Goal: Task Accomplishment & Management: Complete application form

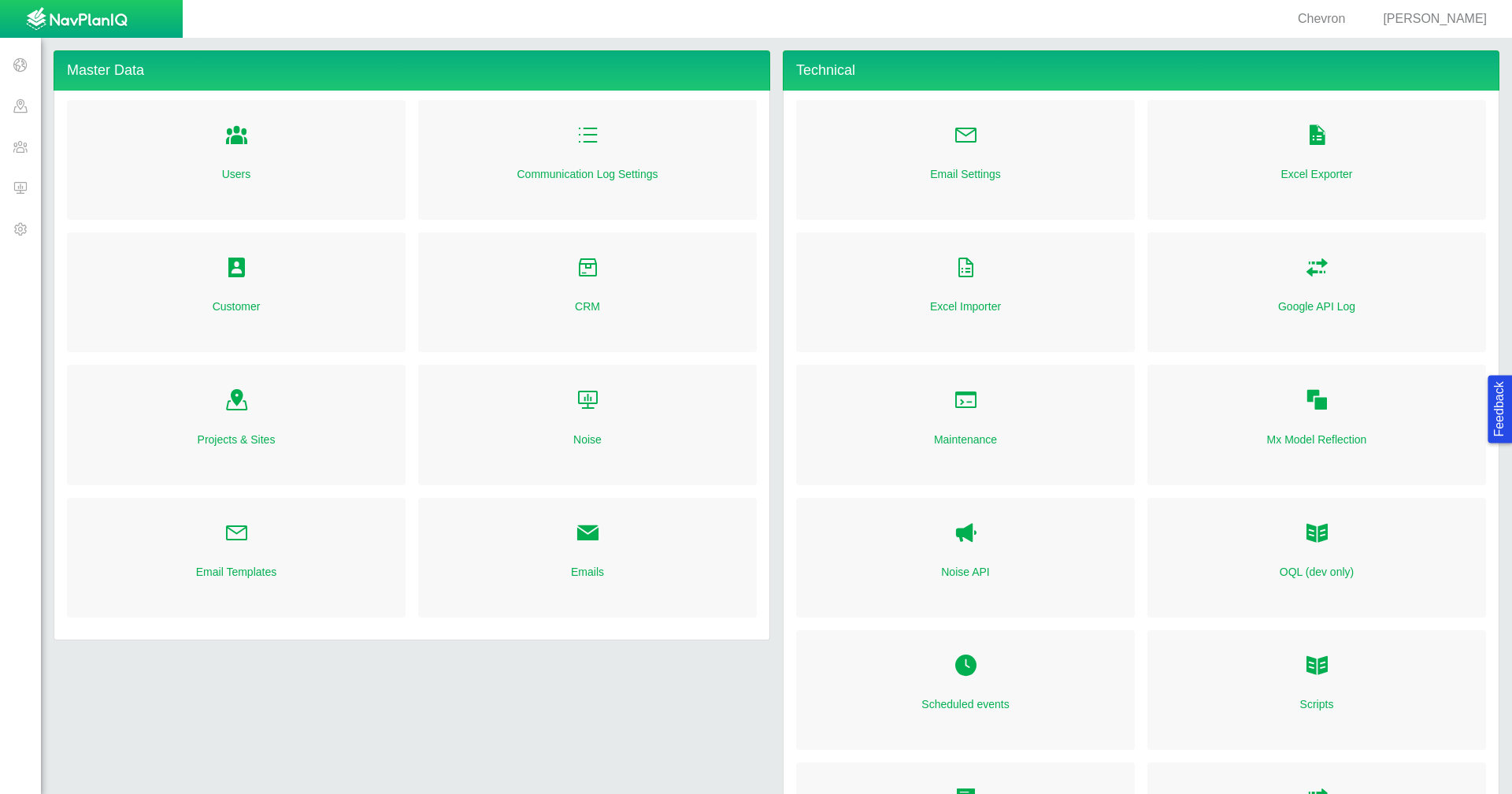
click at [1439, 18] on span "[PERSON_NAME]" at bounding box center [1434, 18] width 104 height 13
select select "42784196460071069"
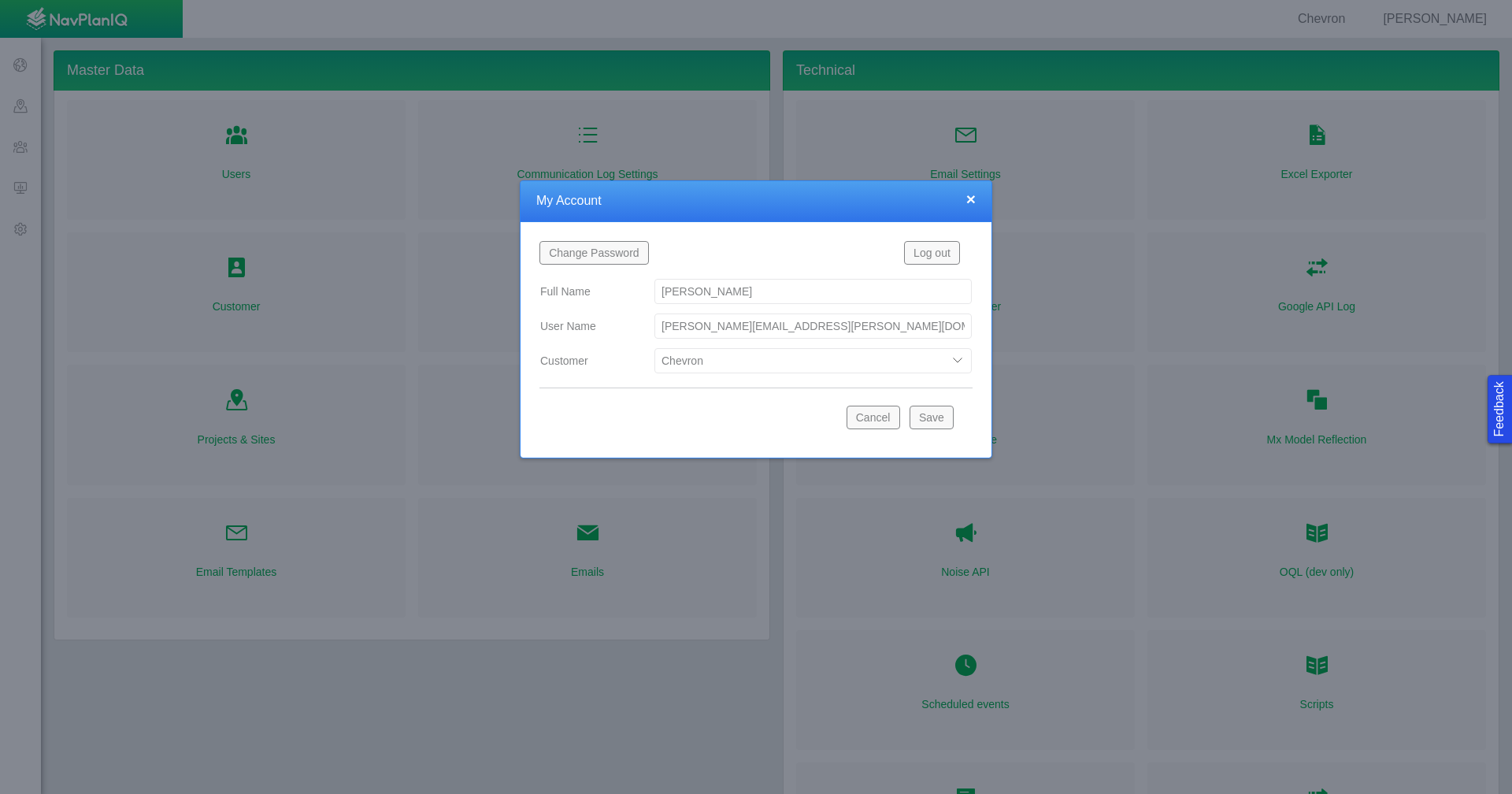
click at [875, 414] on button "Cancel" at bounding box center [873, 417] width 54 height 24
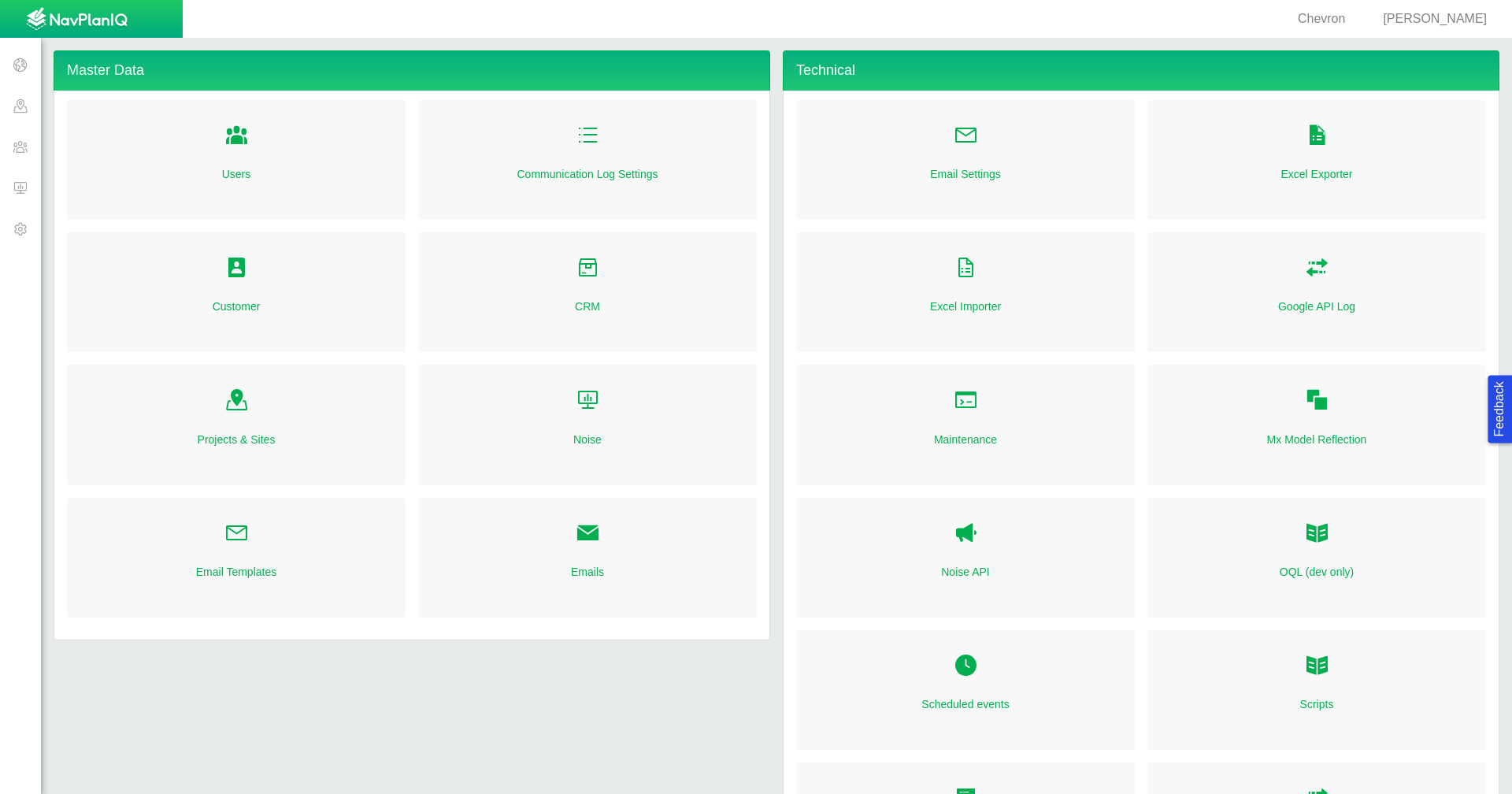
click at [21, 108] on span at bounding box center [21, 106] width 41 height 41
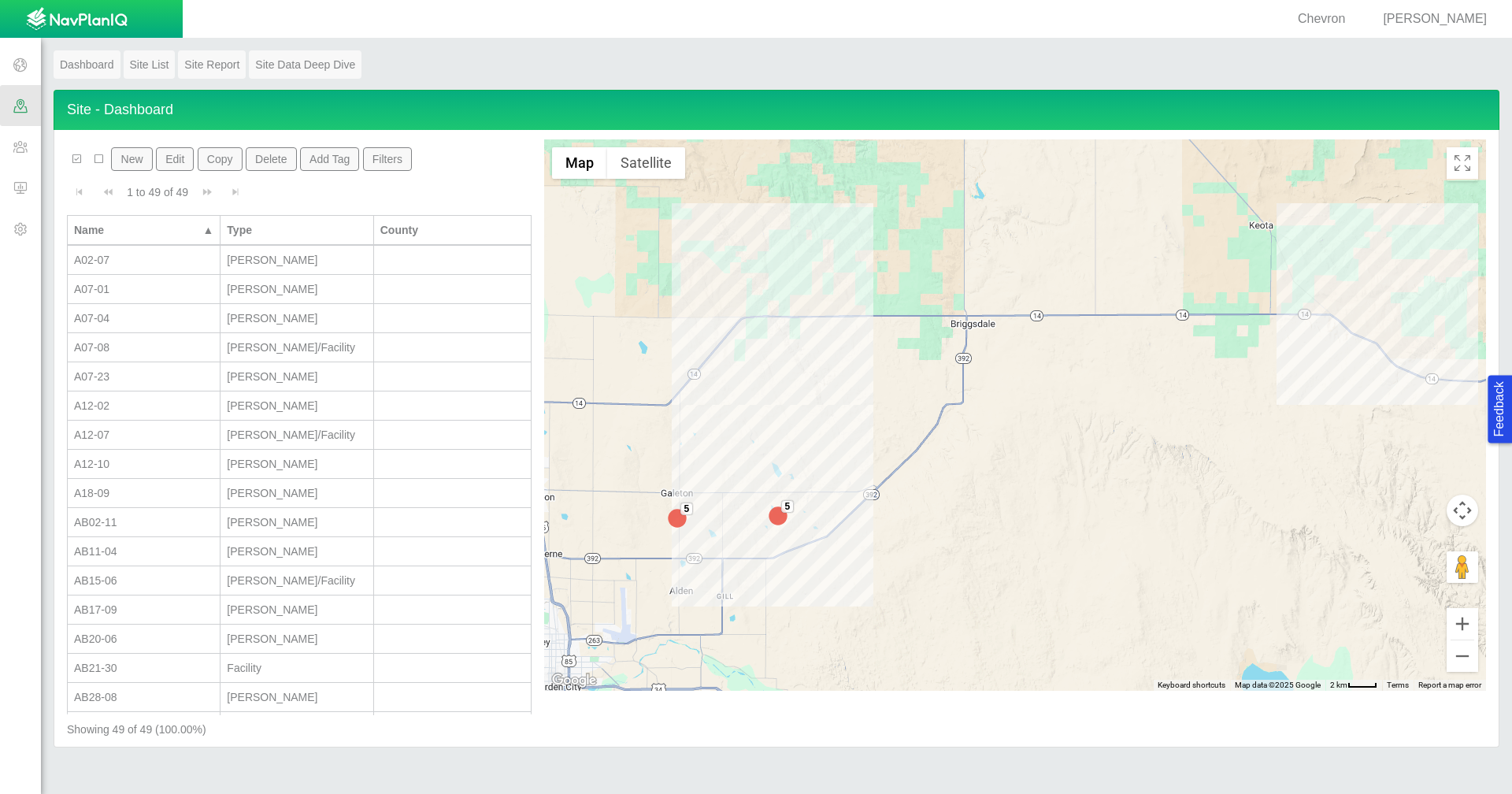
click at [140, 162] on button "New" at bounding box center [131, 159] width 41 height 24
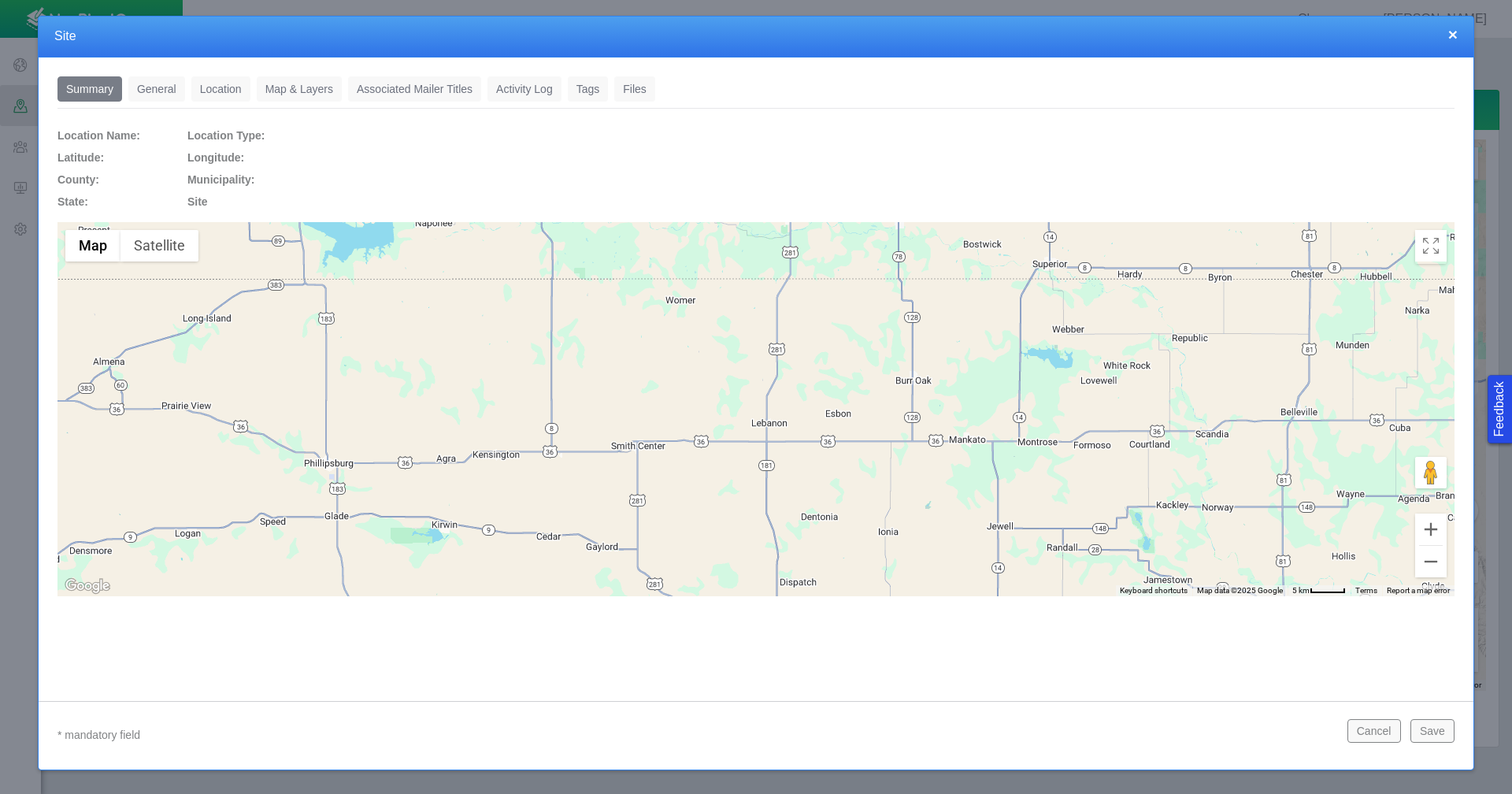
click at [154, 82] on link "General" at bounding box center [156, 88] width 57 height 25
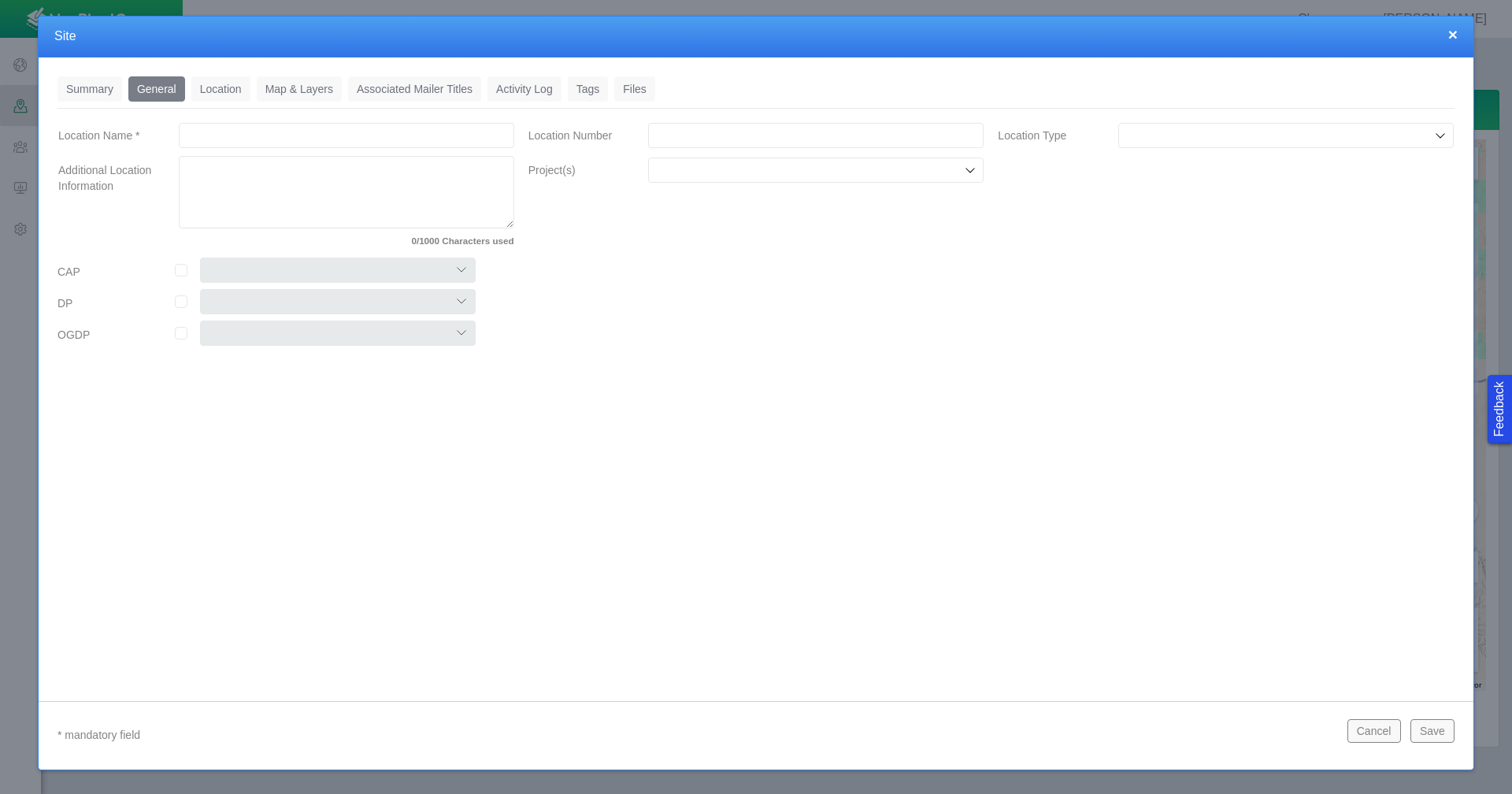
click at [316, 137] on input "Location Name *" at bounding box center [346, 136] width 336 height 25
type input "Mojack"
click at [182, 269] on input "checkbox" at bounding box center [180, 270] width 12 height 12
checkbox input "true"
click at [462, 270] on select "Colt East Pony Greeley Crescent Maverick Mustang West Pony" at bounding box center [337, 270] width 275 height 25
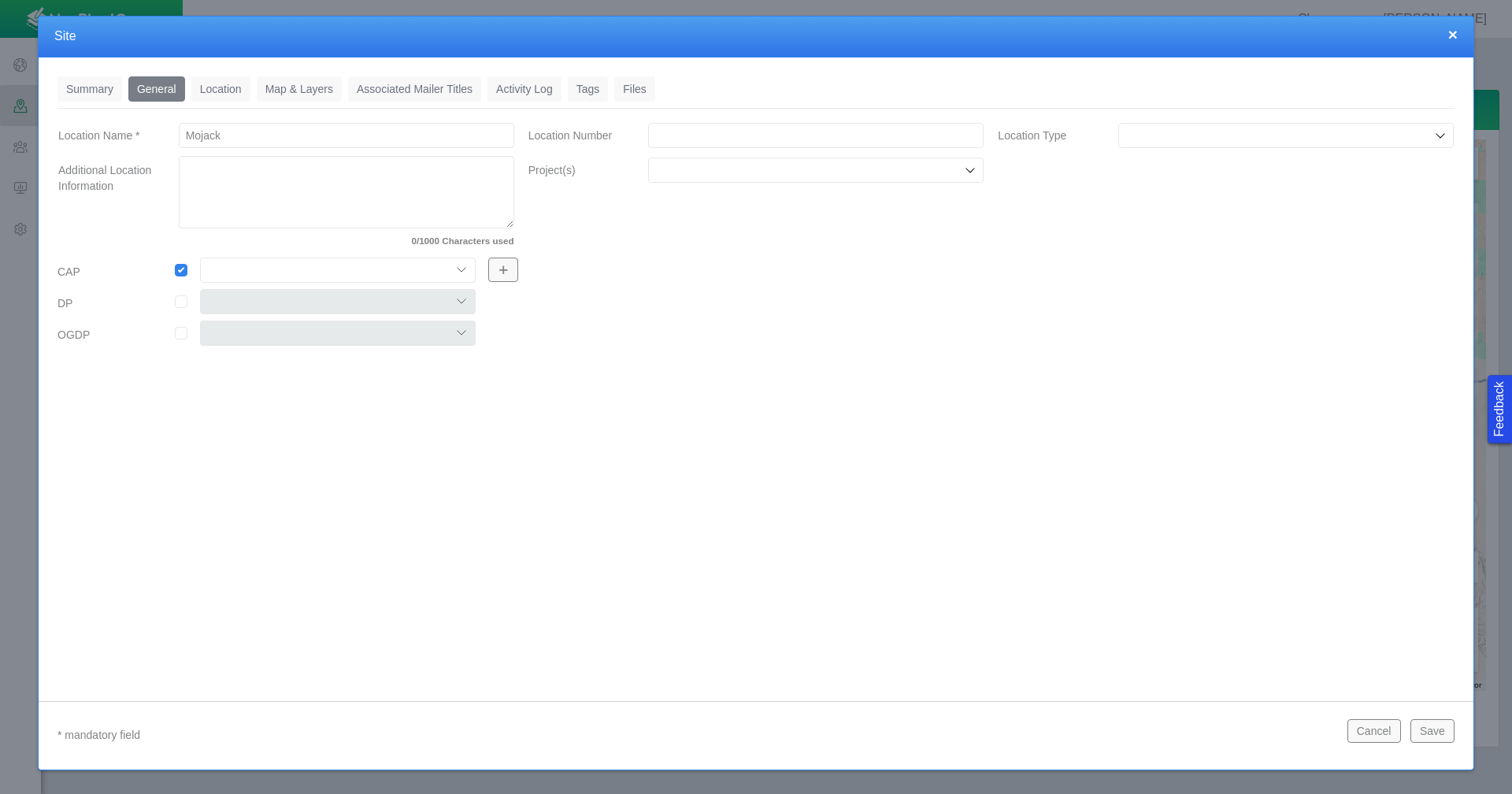
select select "56013520365497496"
click at [200, 257] on select "Colt East Pony Greeley Crescent Maverick Mustang West Pony" at bounding box center [337, 270] width 275 height 25
click at [186, 335] on input "checkbox" at bounding box center [180, 332] width 12 height 12
checkbox input "true"
click at [464, 332] on select "Colt OGDP 1 Colt OGDP 2 Colt OGDP 3 Colt OGDP 4 Colt OGDP 5 Colt OGDP 6 Colt OG…" at bounding box center [337, 333] width 275 height 25
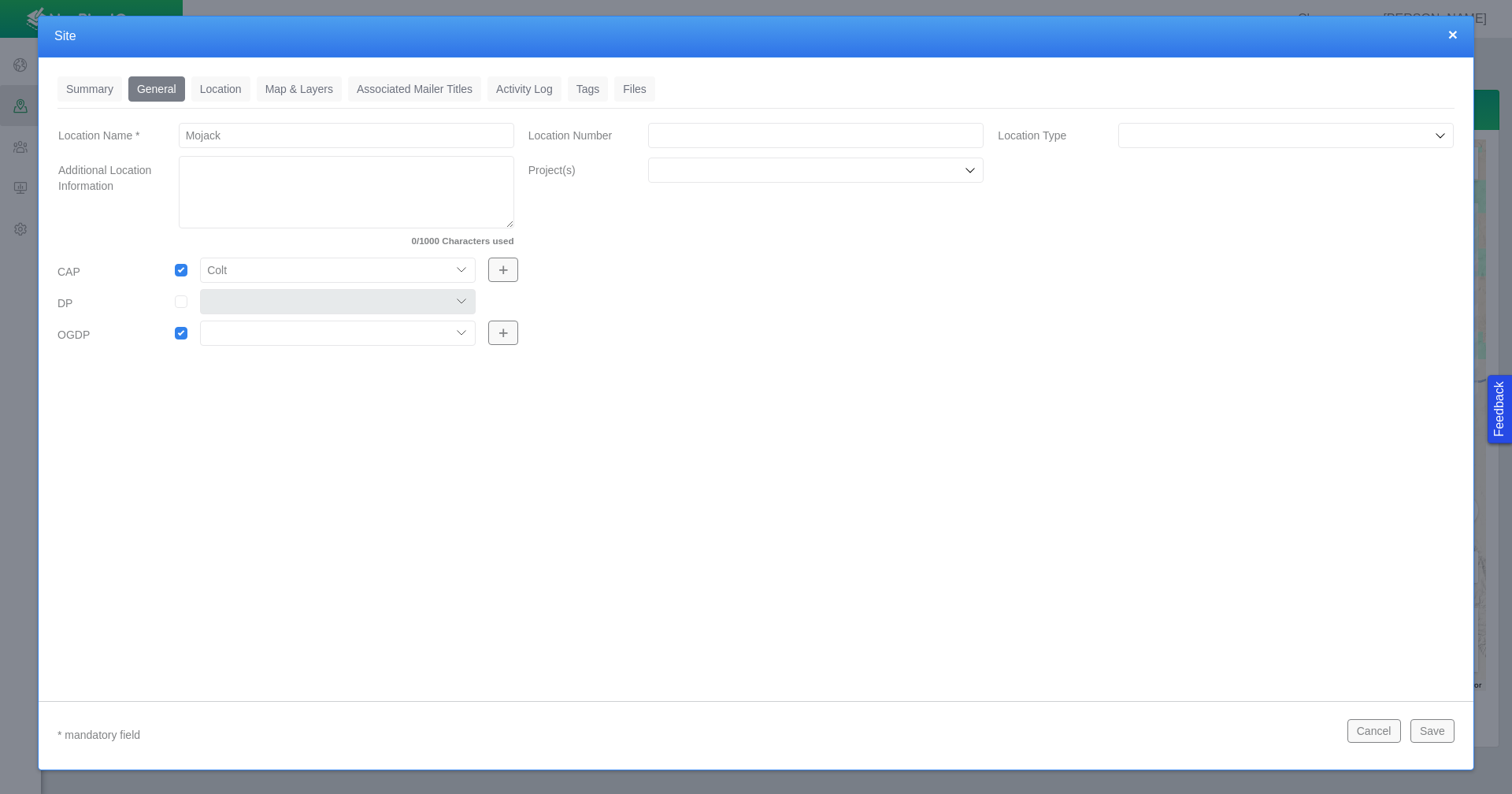
select select "56013520365499602"
click at [200, 321] on select "Colt OGDP 1 Colt OGDP 2 Colt OGDP 3 Colt OGDP 4 Colt OGDP 5 Colt OGDP 6 Colt OG…" at bounding box center [337, 333] width 275 height 25
click at [1440, 137] on icon at bounding box center [1439, 135] width 12 height 12
click at [1214, 249] on span "[PERSON_NAME]" at bounding box center [1285, 247] width 320 height 16
type input "[PERSON_NAME]"
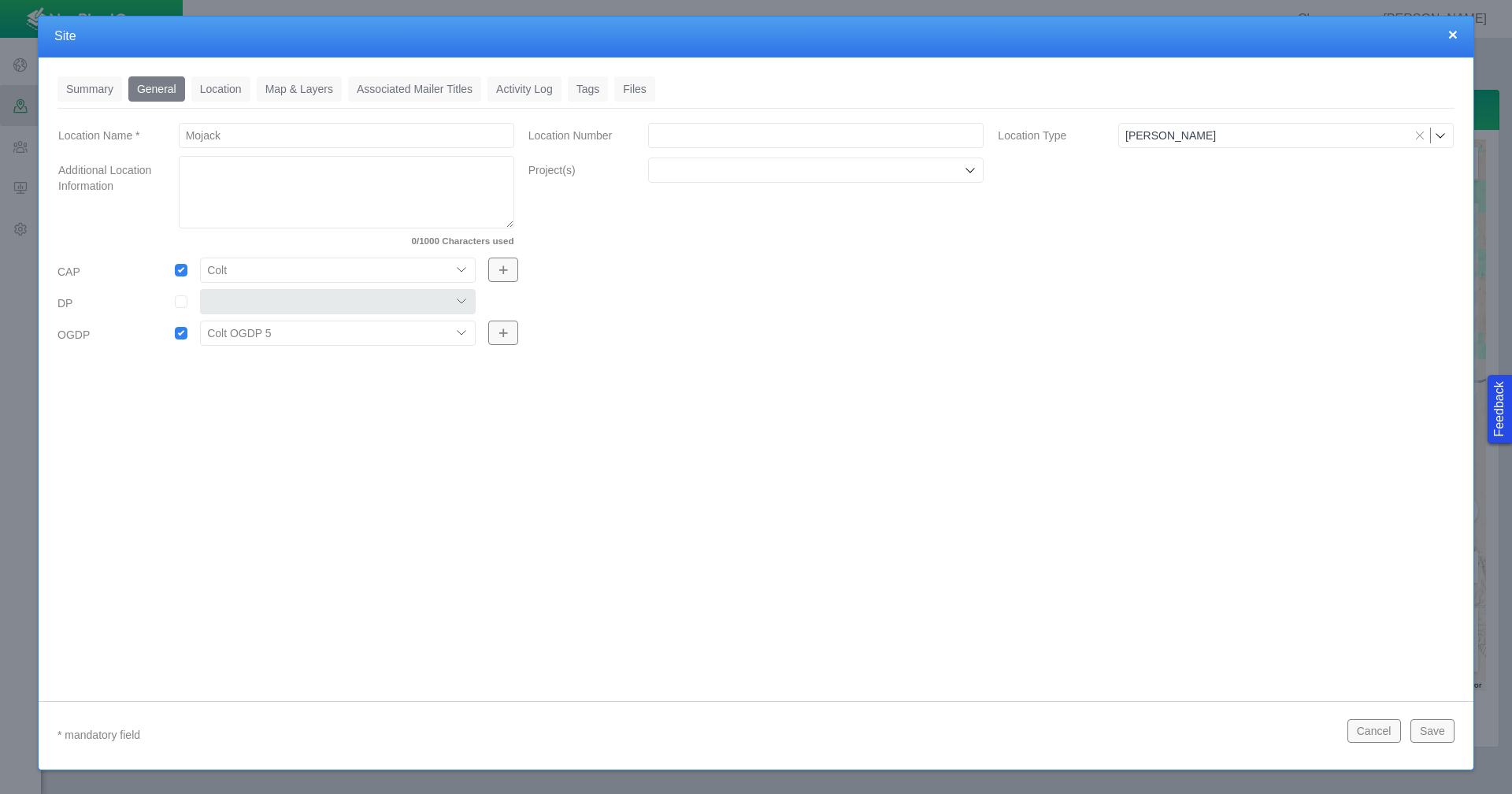
click at [233, 88] on link "Location" at bounding box center [220, 88] width 59 height 25
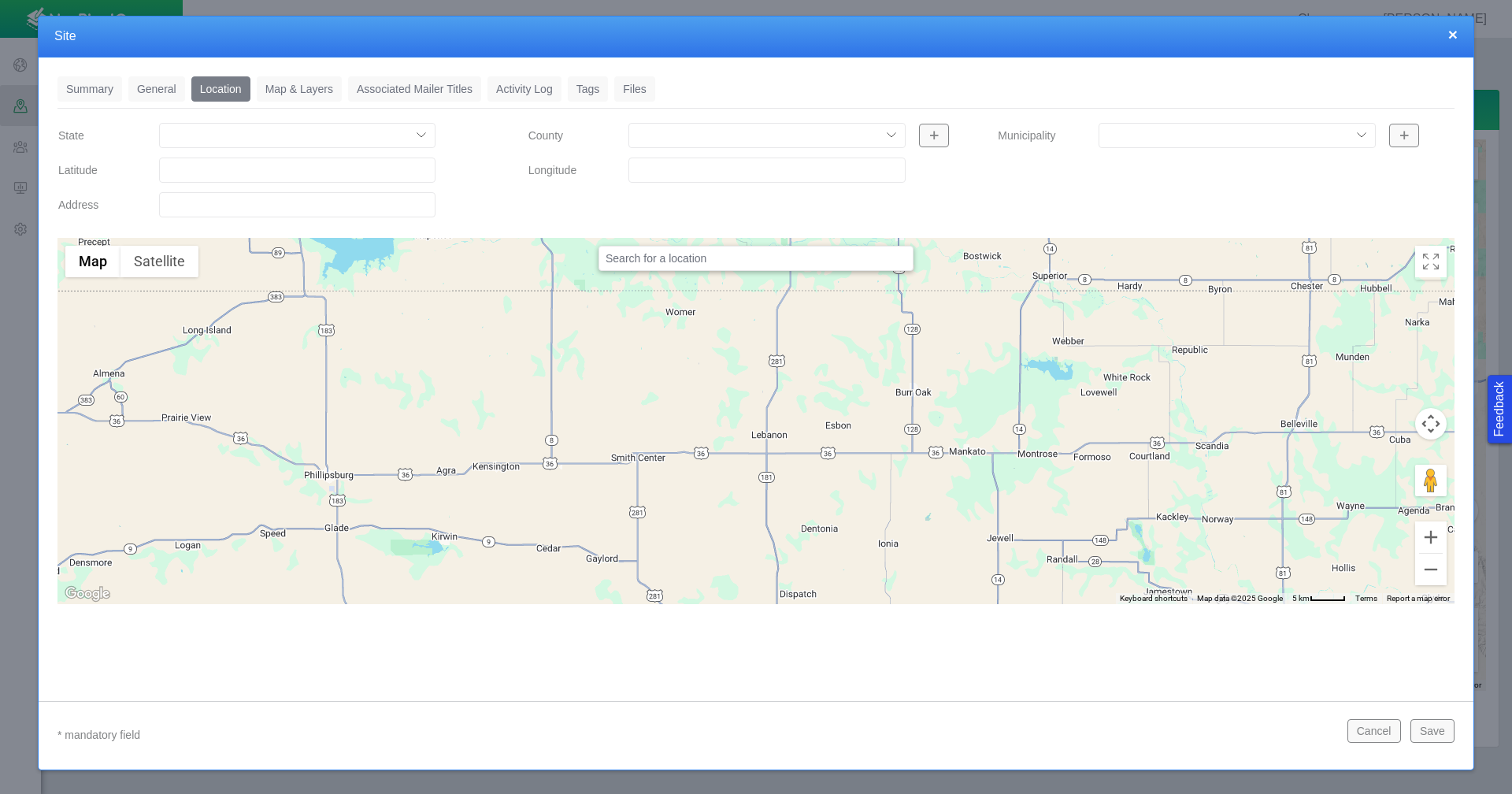
click at [208, 165] on input "Latitude" at bounding box center [297, 170] width 276 height 25
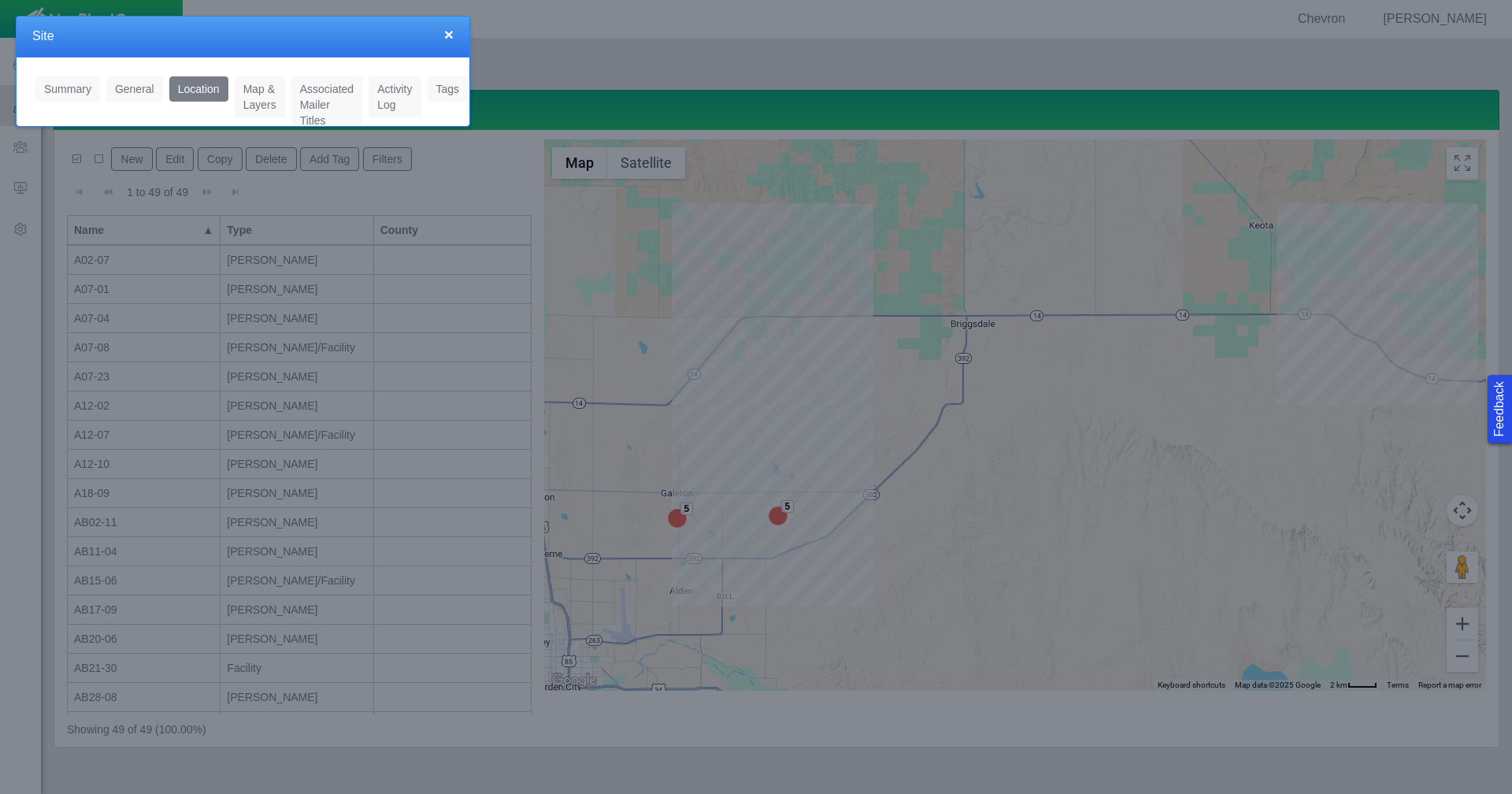
click at [451, 32] on button "×" at bounding box center [448, 34] width 9 height 17
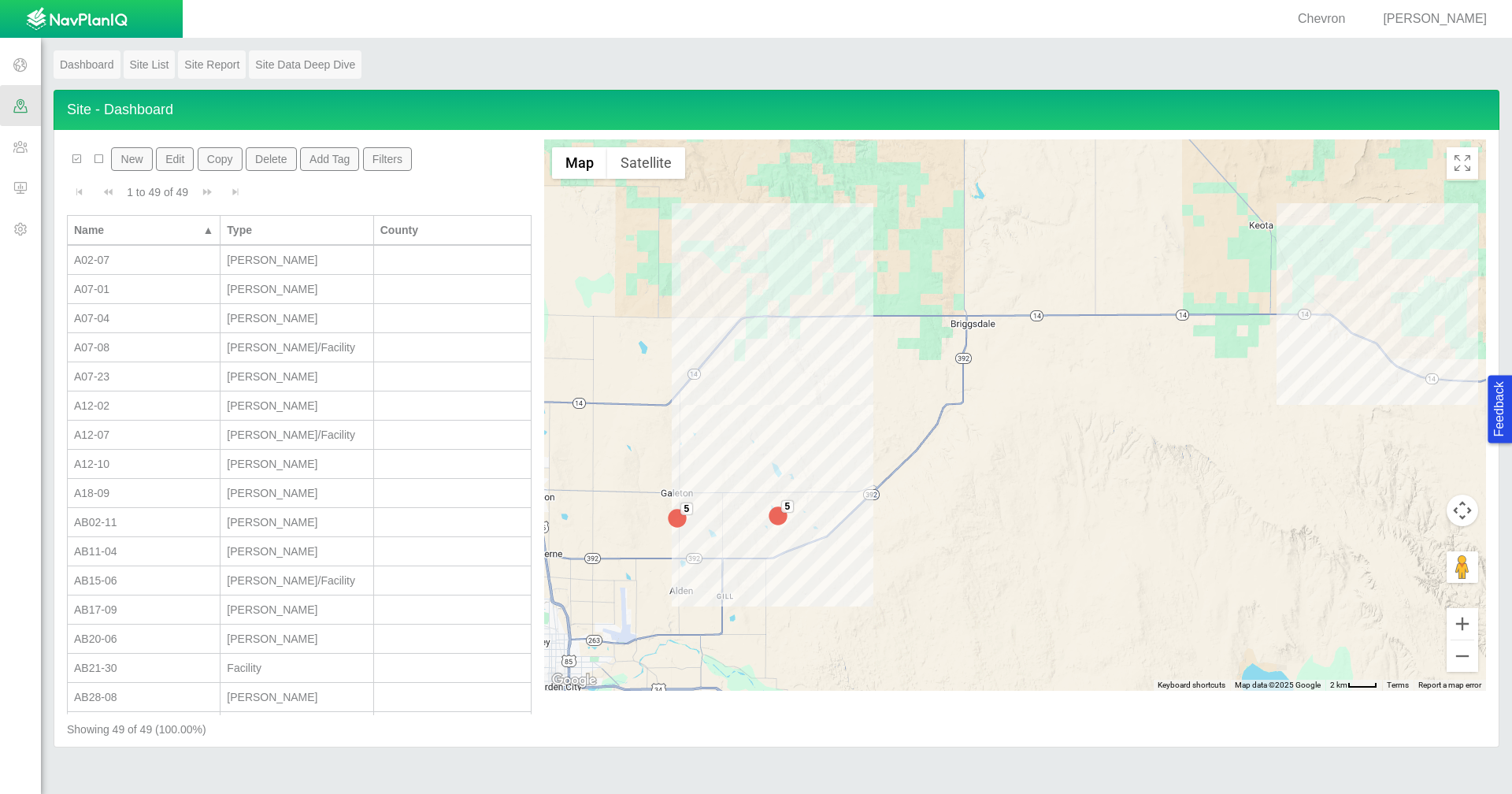
click at [136, 157] on button "New" at bounding box center [131, 159] width 41 height 24
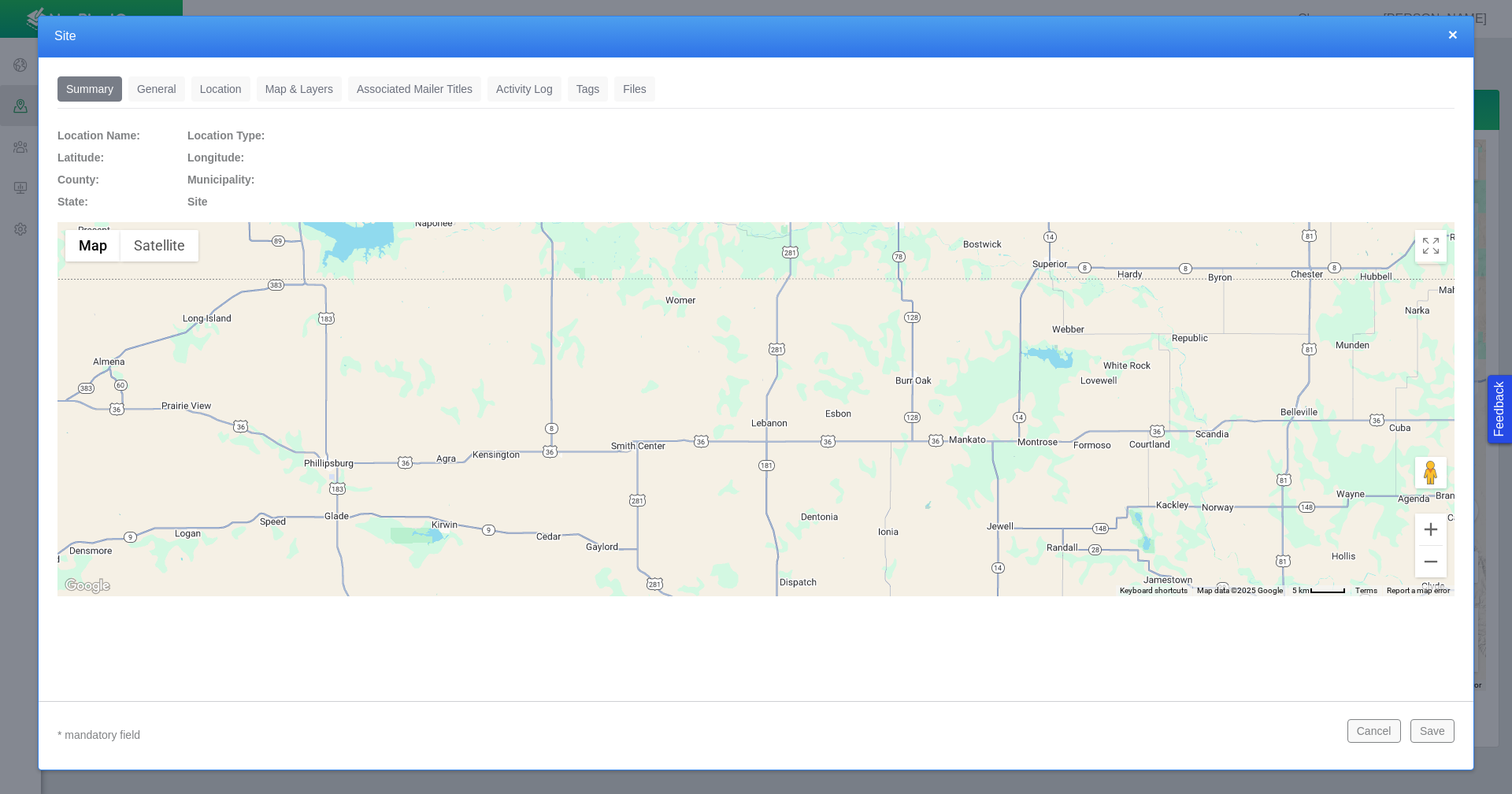
click at [160, 92] on link "General" at bounding box center [156, 88] width 57 height 25
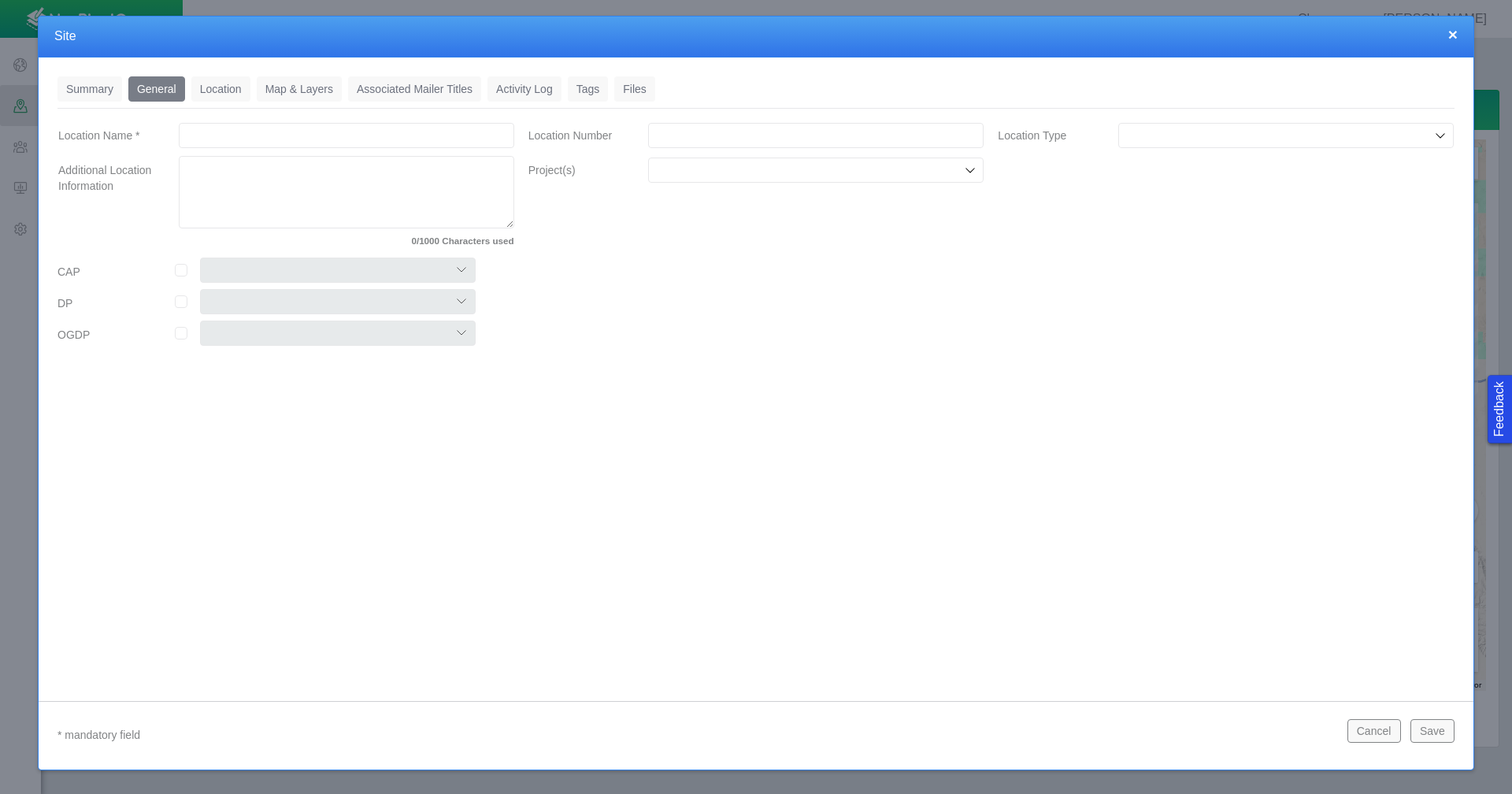
click at [234, 96] on link "Location" at bounding box center [220, 88] width 59 height 25
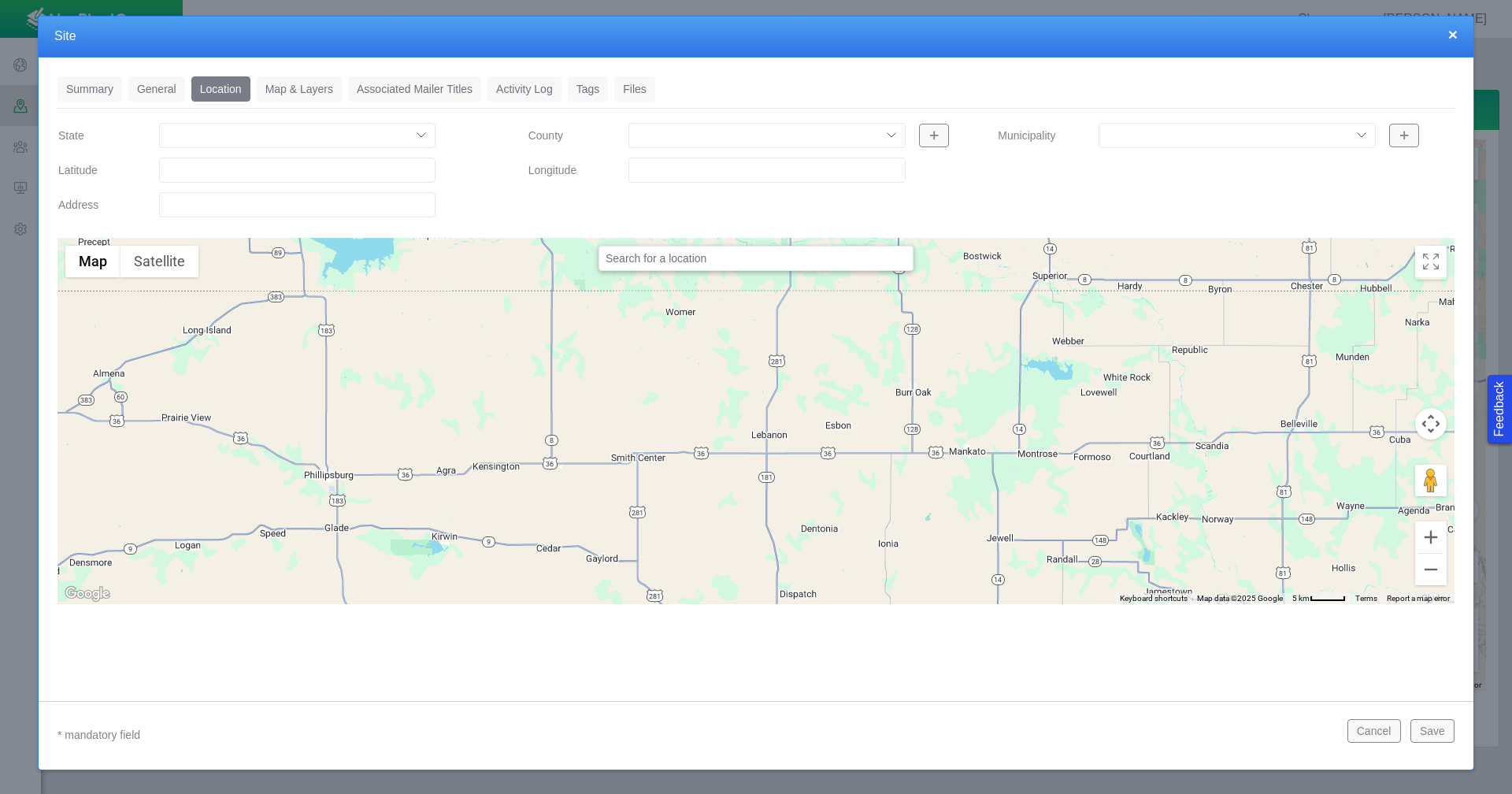
click at [226, 167] on input "Latitude" at bounding box center [297, 170] width 276 height 25
paste input "40.52241"
type input "40.52241000"
click at [788, 162] on input "Longitude" at bounding box center [766, 170] width 276 height 25
click at [708, 172] on input "Longitude" at bounding box center [766, 170] width 276 height 25
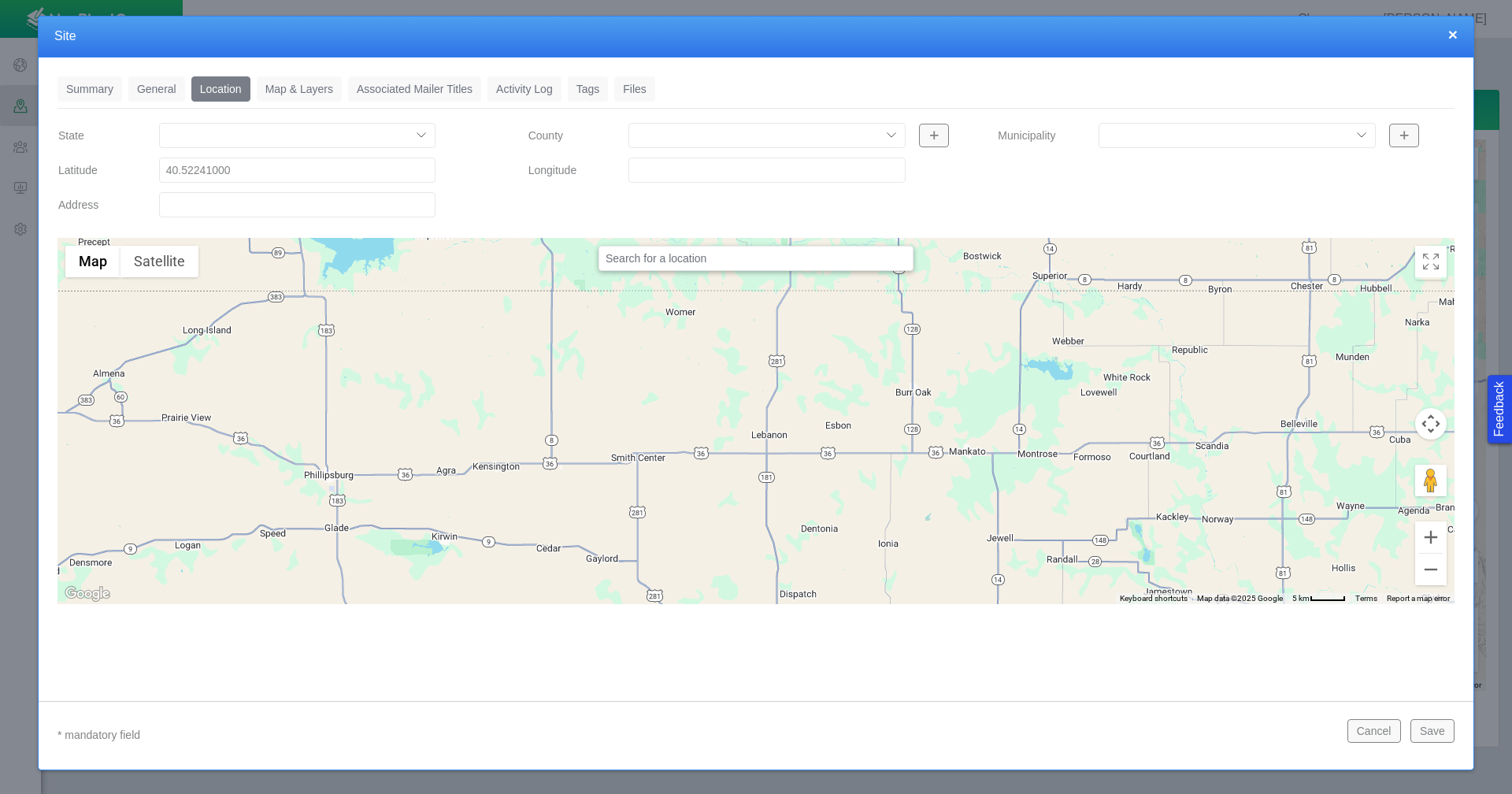
paste input "-104.54581"
click at [708, 172] on input "-104.54581" at bounding box center [766, 170] width 276 height 25
type input "-104.54581000"
click at [280, 197] on input "Address" at bounding box center [297, 204] width 276 height 25
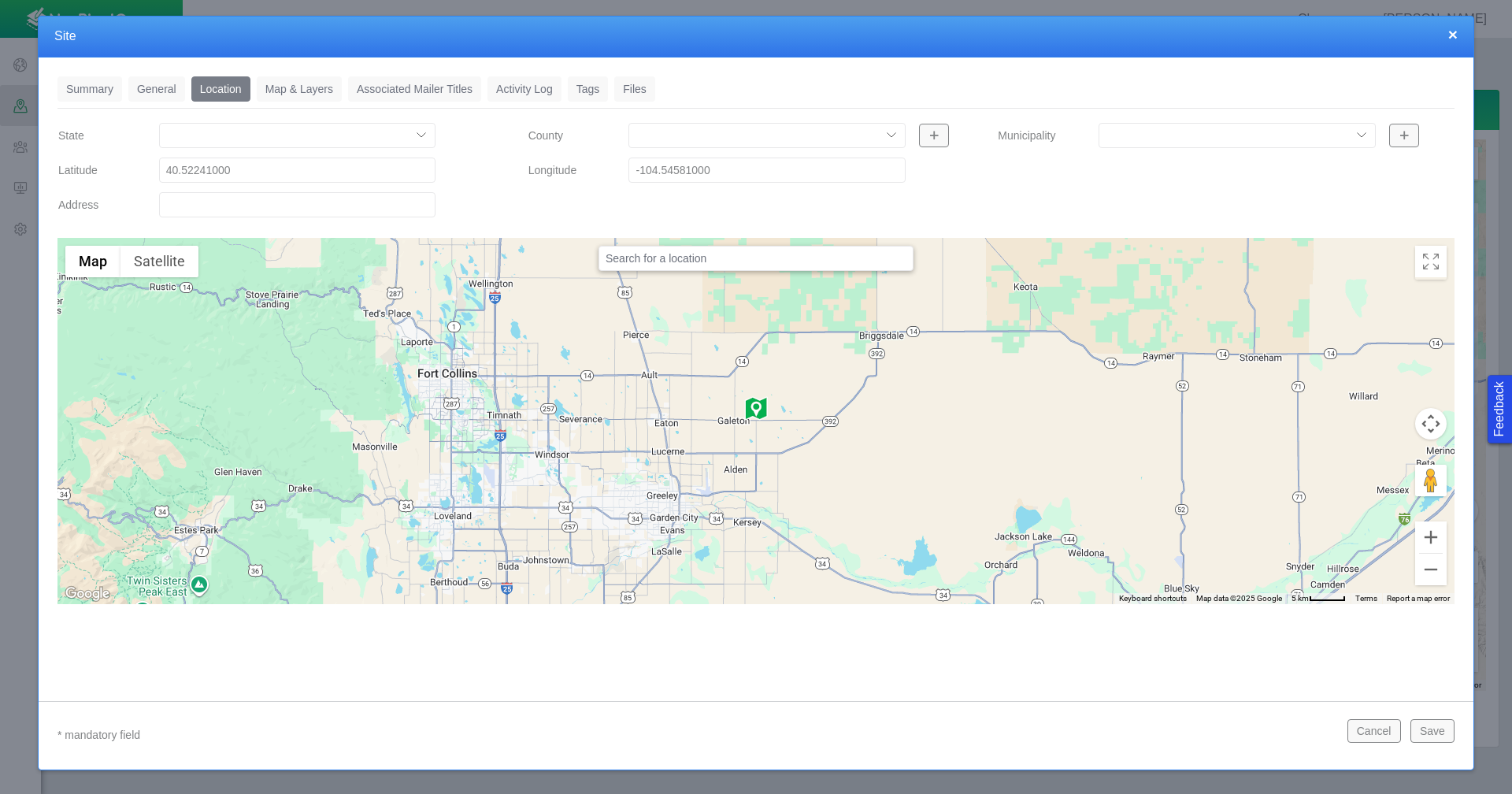
click at [145, 90] on link "General" at bounding box center [156, 88] width 57 height 25
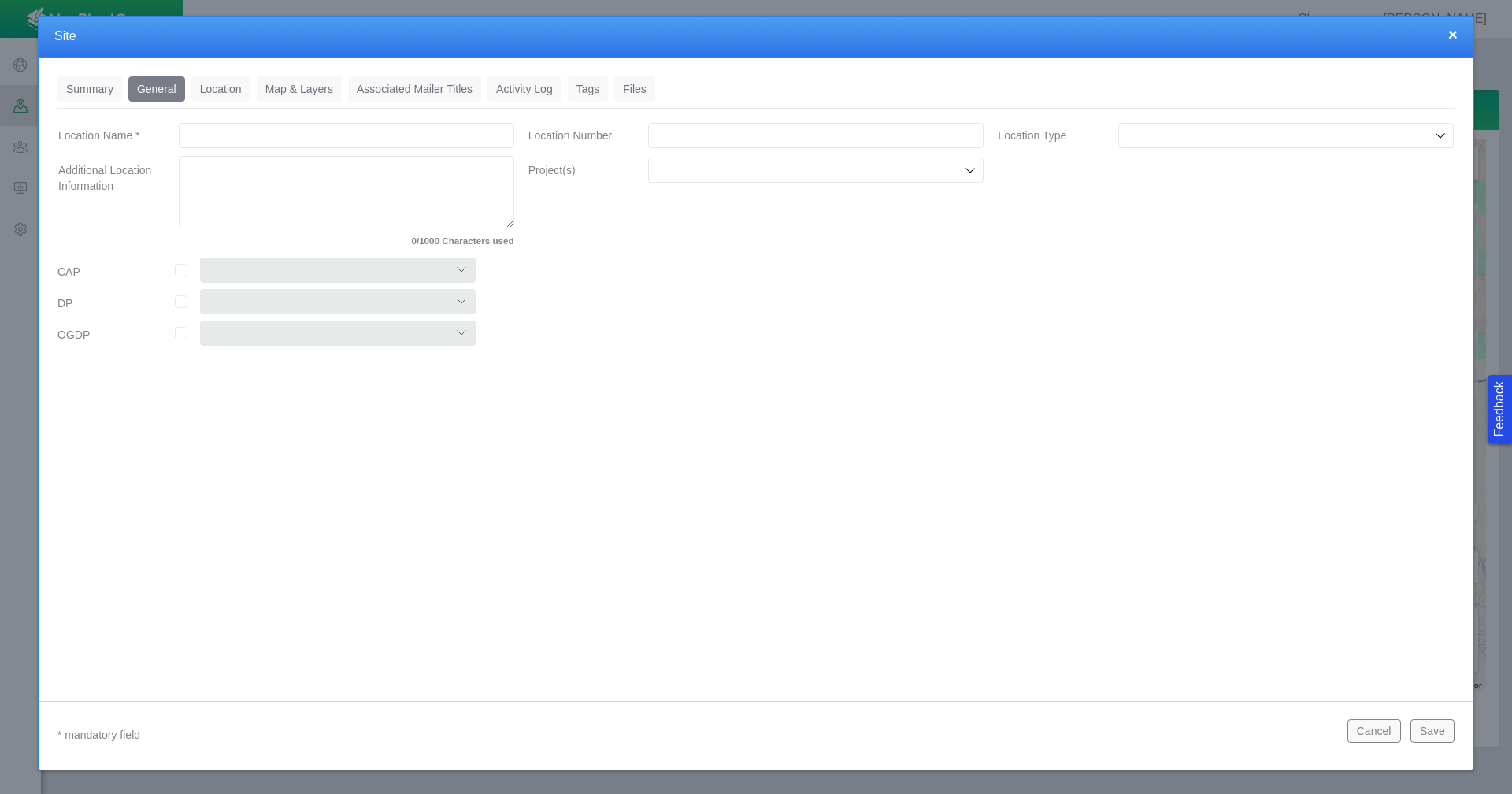
click at [407, 144] on input "Location Name *" at bounding box center [346, 136] width 336 height 25
type input "Mojack"
click at [183, 273] on input "checkbox" at bounding box center [180, 270] width 12 height 12
checkbox input "true"
click at [319, 273] on select "Colt East Pony Greeley Crescent Maverick Mustang West Pony" at bounding box center [337, 270] width 275 height 25
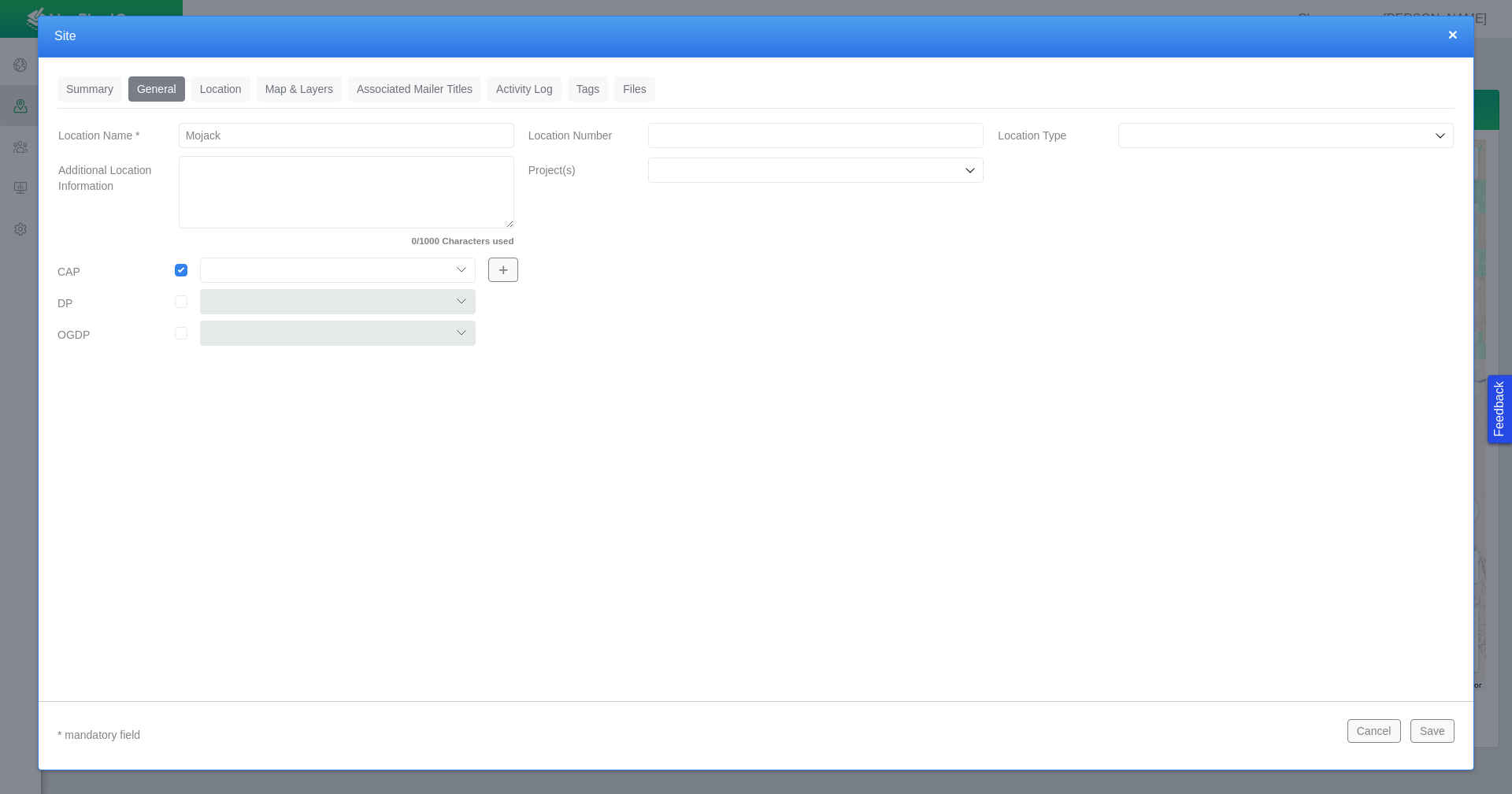
select select "56013520365497496"
click at [200, 257] on select "Colt East Pony Greeley Crescent Maverick Mustang West Pony" at bounding box center [337, 270] width 275 height 25
click at [181, 337] on input "checkbox" at bounding box center [180, 332] width 12 height 12
checkbox input "true"
click at [306, 336] on select "Colt OGDP 1 Colt OGDP 2 Colt OGDP 3 Colt OGDP 4 Colt OGDP 5 Colt OGDP 6 Colt OG…" at bounding box center [337, 333] width 275 height 25
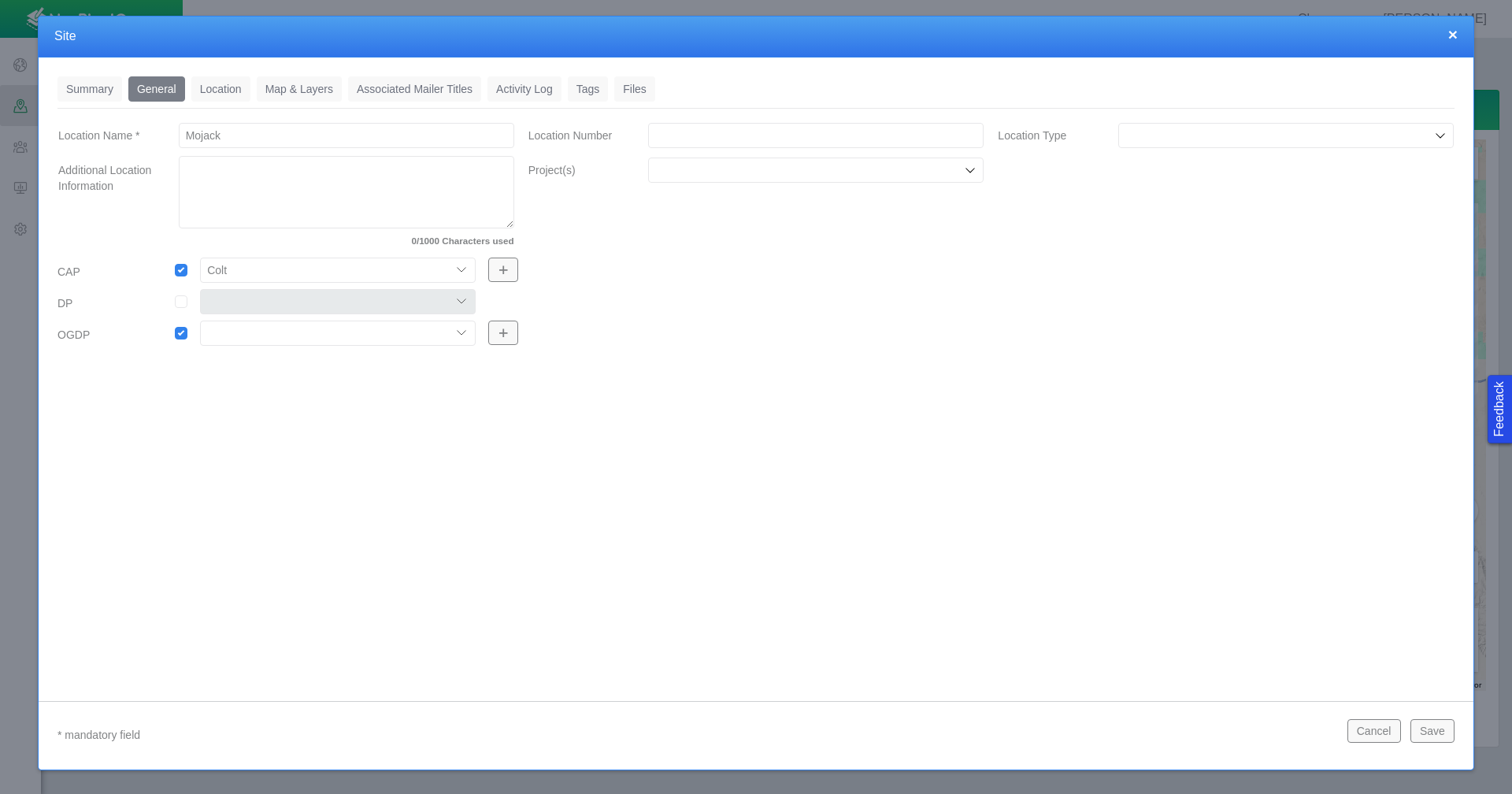
select select "56013520365499602"
click at [200, 321] on select "Colt OGDP 1 Colt OGDP 2 Colt OGDP 3 Colt OGDP 4 Colt OGDP 5 Colt OGDP 6 Colt OG…" at bounding box center [337, 333] width 275 height 25
click at [1177, 141] on input "Location Type" at bounding box center [1278, 135] width 306 height 16
click at [1152, 236] on li "[PERSON_NAME]" at bounding box center [1285, 247] width 336 height 25
type input "[PERSON_NAME]"
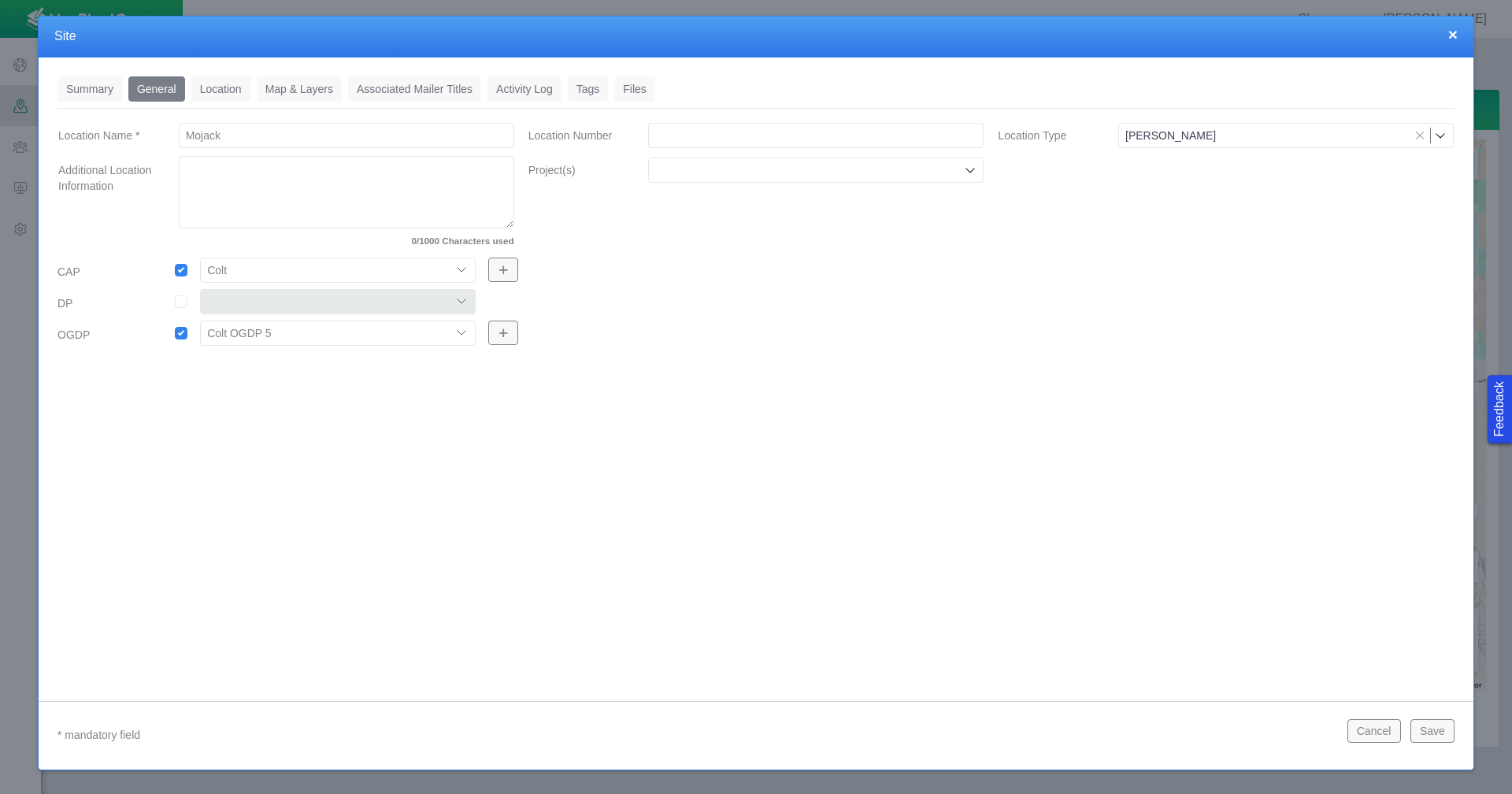
click at [975, 167] on icon at bounding box center [970, 170] width 12 height 12
click at [1038, 208] on div "Location Type [PERSON_NAME] [PERSON_NAME]" at bounding box center [1225, 190] width 470 height 137
click at [1437, 730] on button "Save" at bounding box center [1432, 731] width 44 height 24
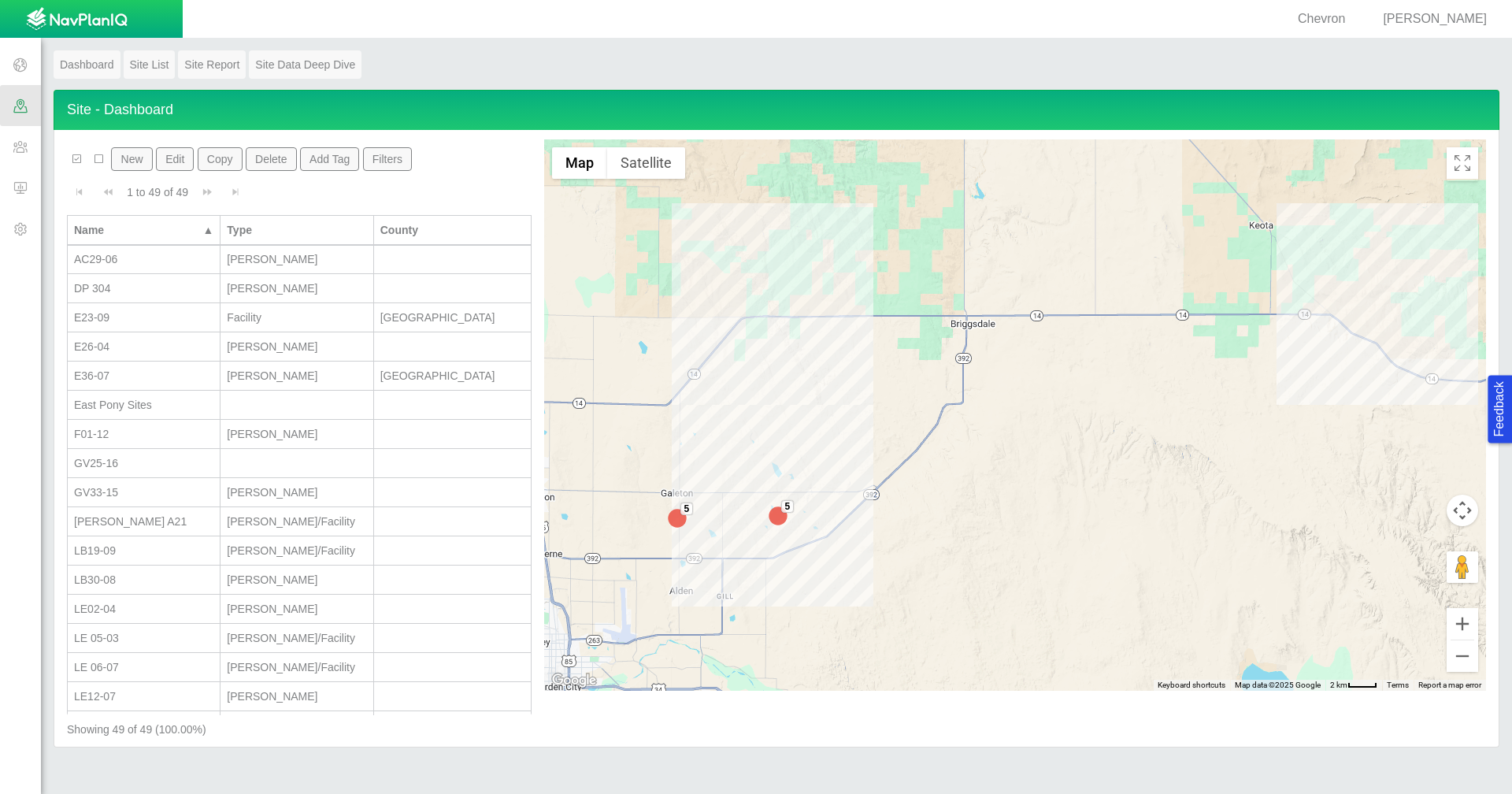
scroll to position [959, 0]
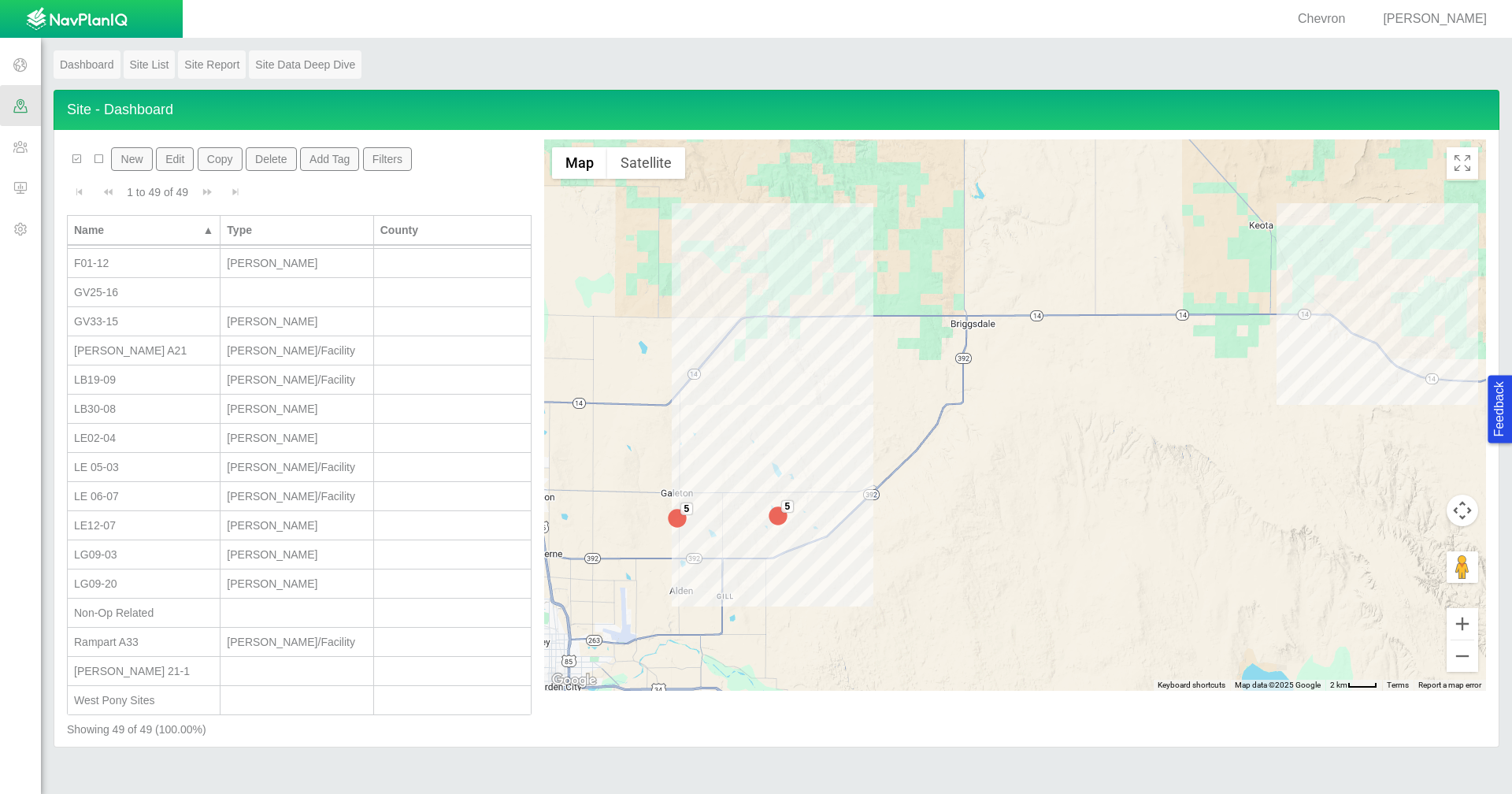
click at [19, 112] on span at bounding box center [21, 106] width 41 height 41
click at [174, 576] on div "Mojack" at bounding box center [144, 583] width 140 height 16
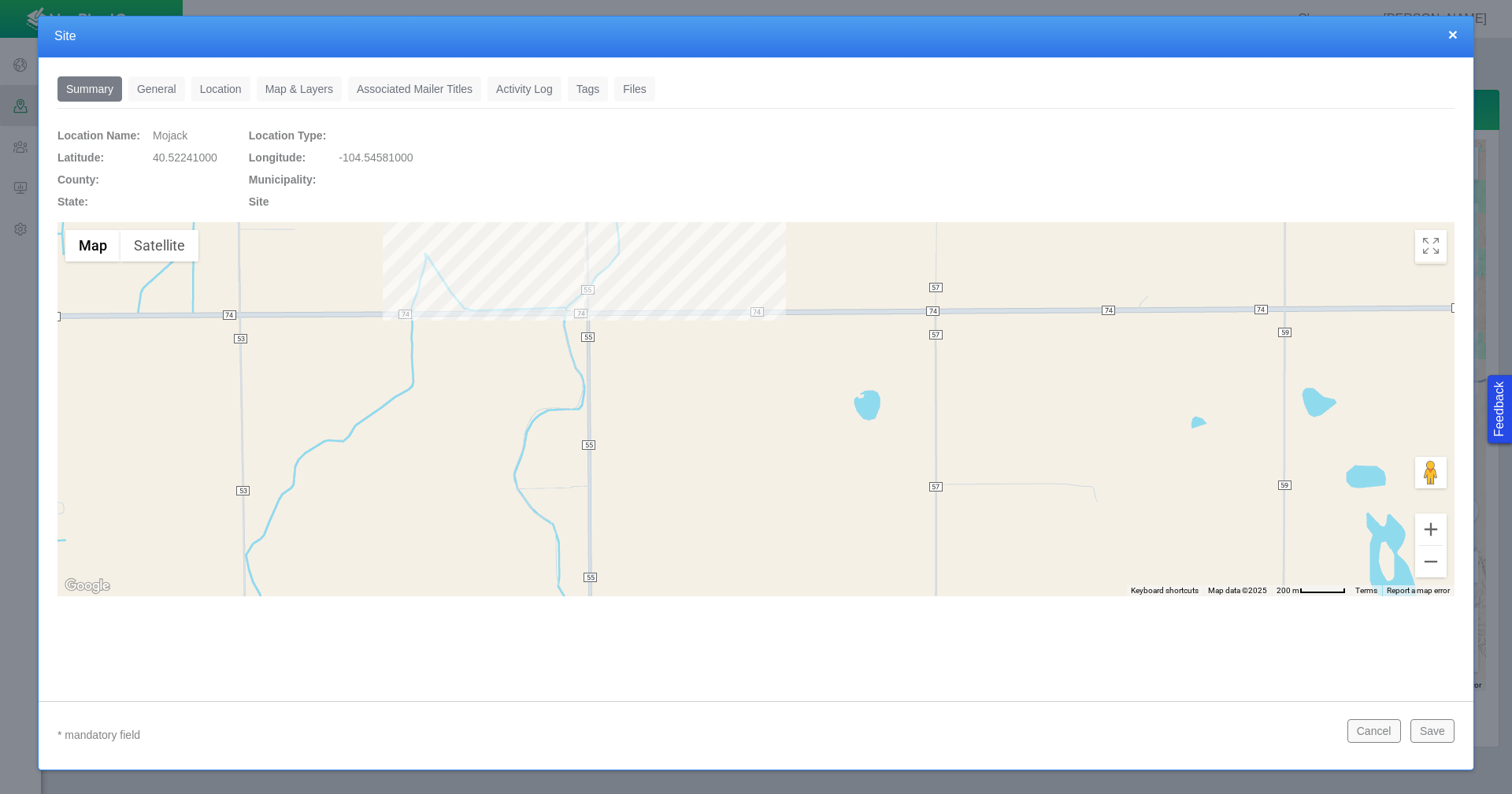
click at [589, 302] on div at bounding box center [756, 409] width 1396 height 374
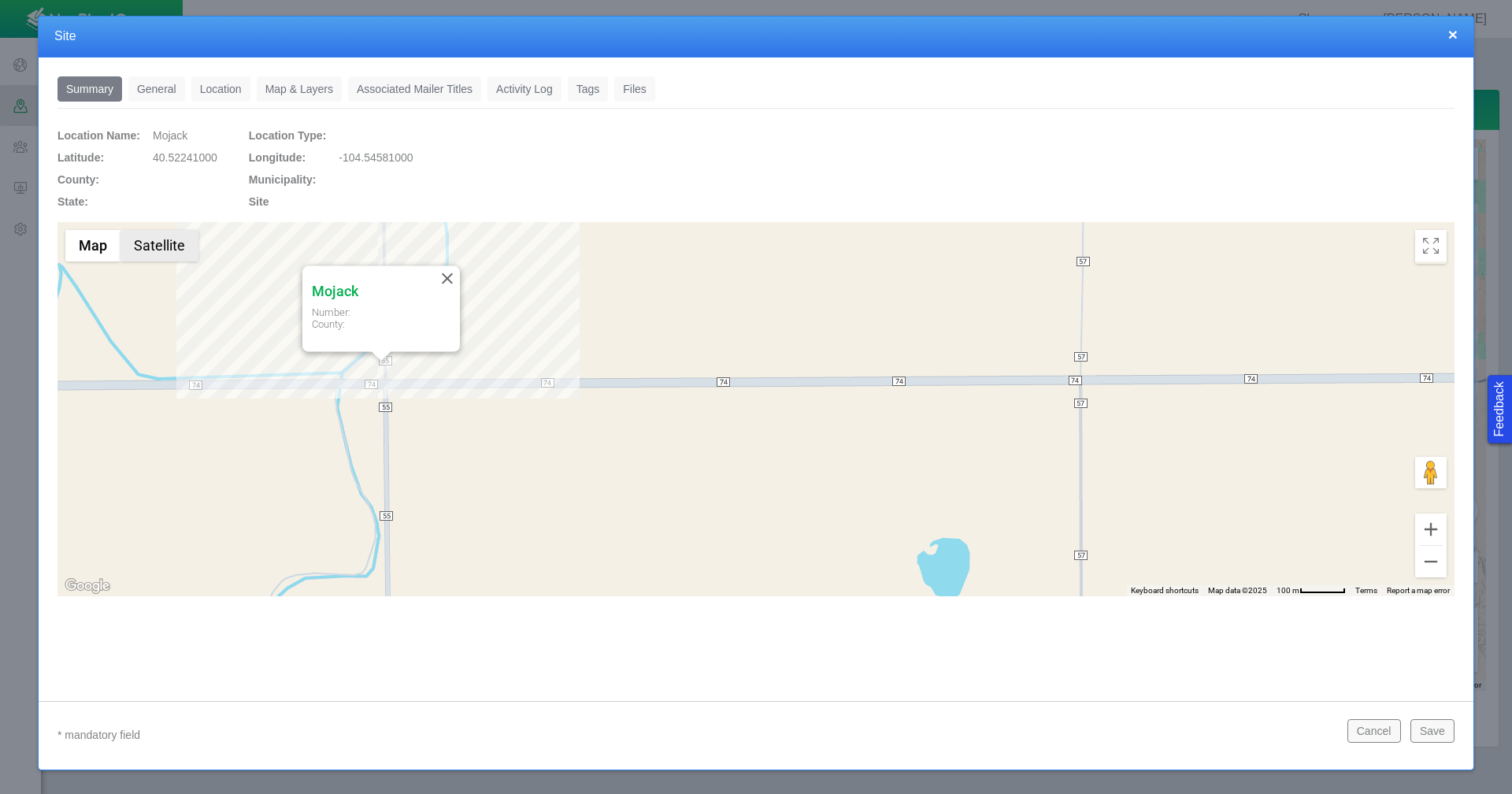
click at [187, 251] on button "Satellite" at bounding box center [160, 246] width 78 height 31
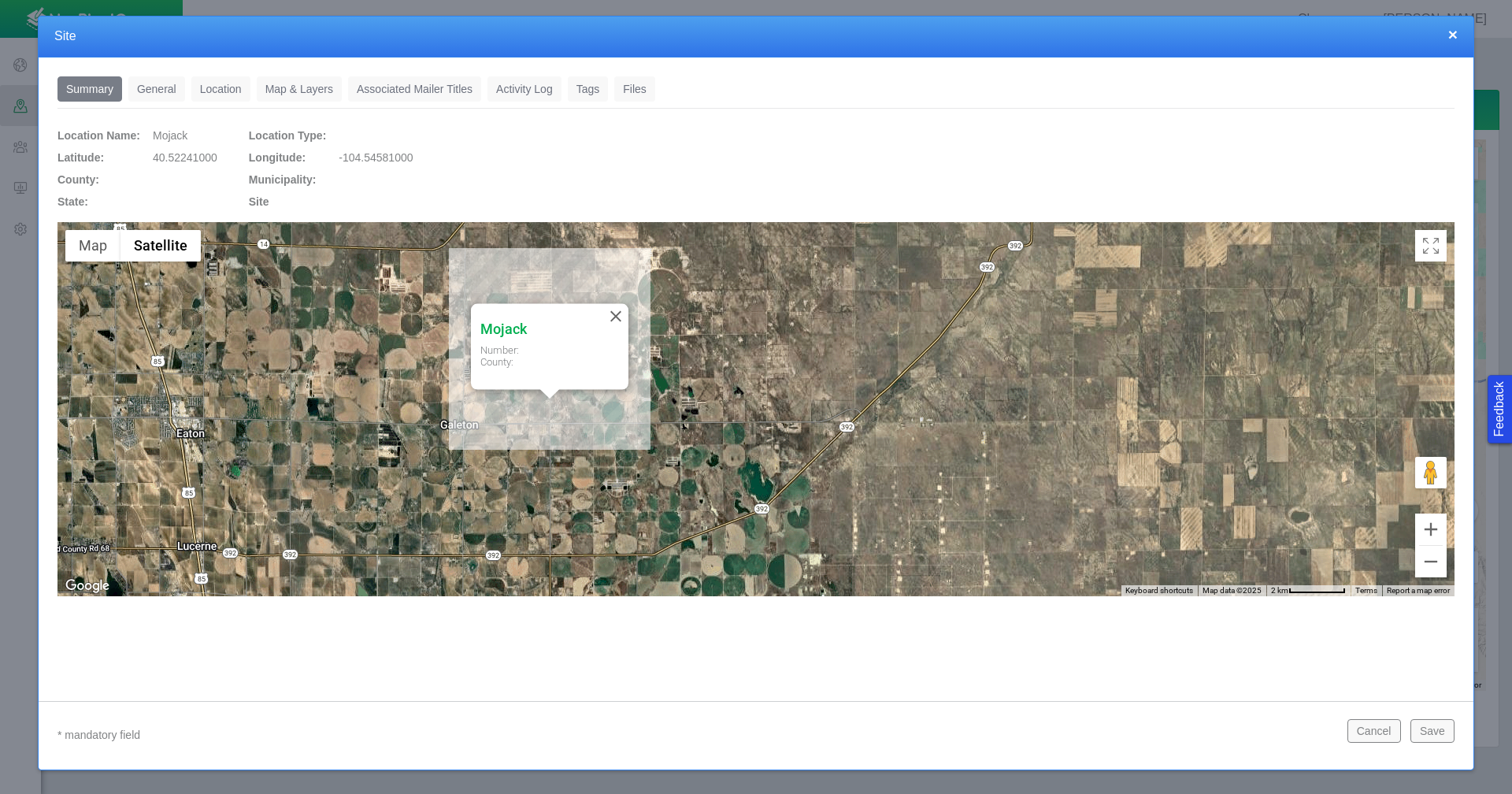
click at [1457, 33] on button "×" at bounding box center [1452, 34] width 9 height 17
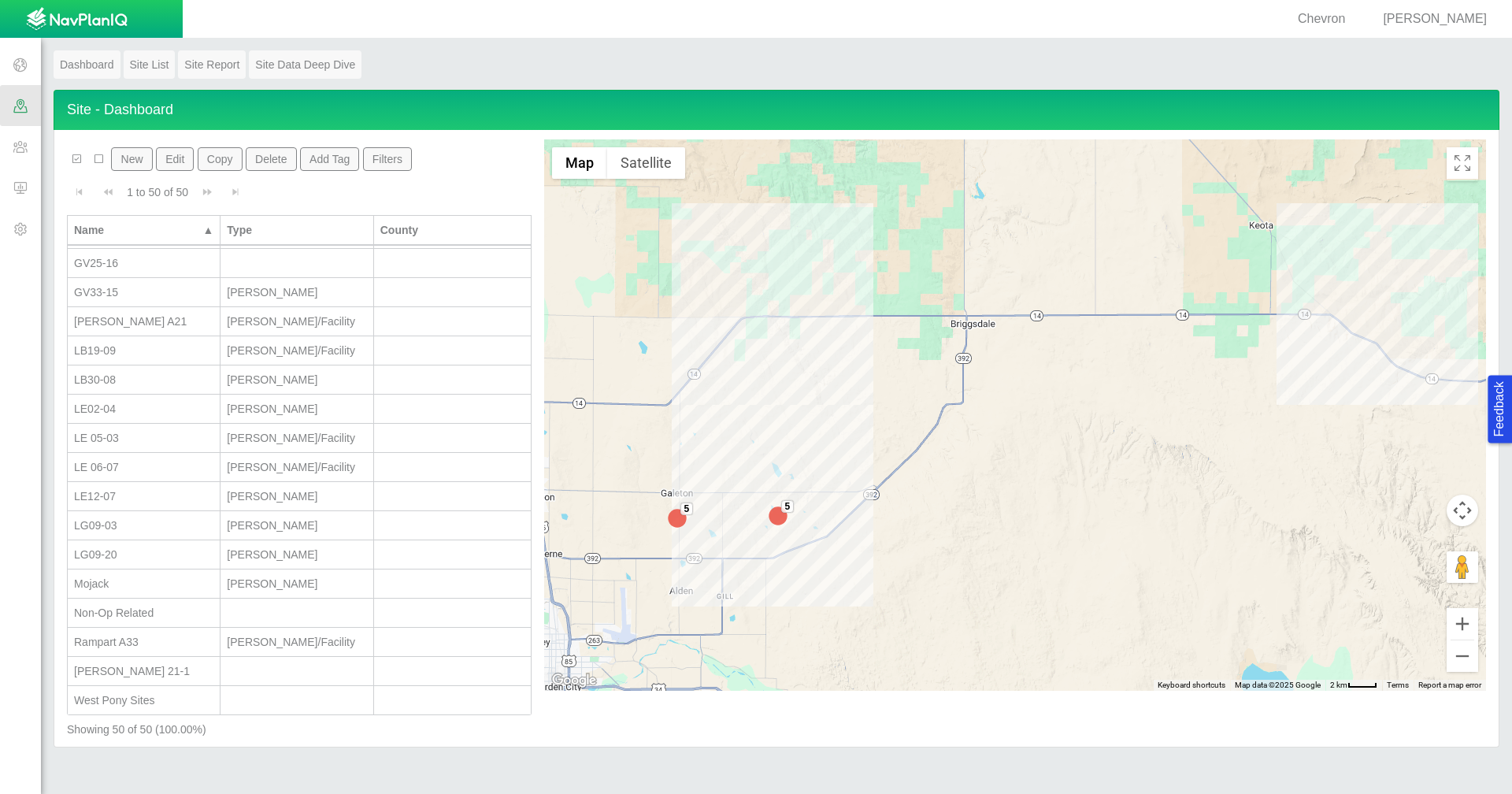
click at [21, 142] on span at bounding box center [21, 146] width 41 height 41
